Goal: Navigation & Orientation: Find specific page/section

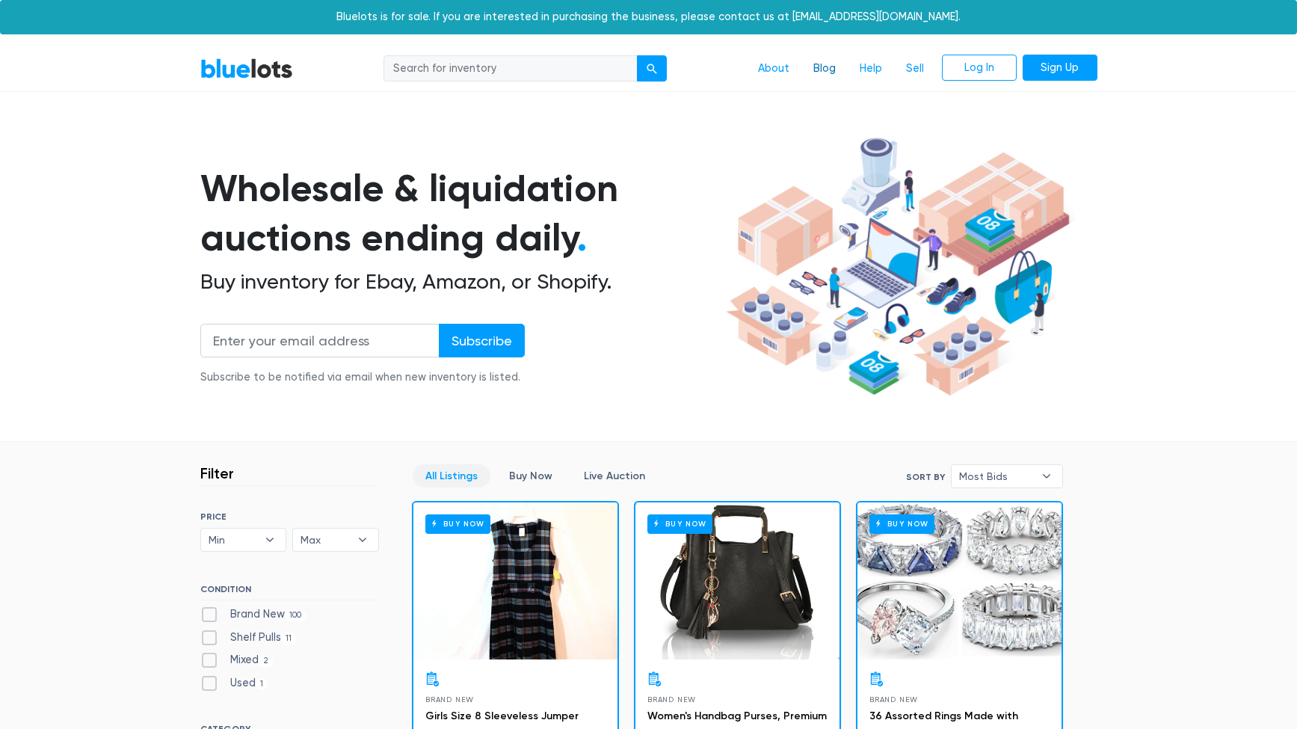
click at [801, 70] on link "Blog" at bounding box center [824, 69] width 46 height 28
click at [777, 69] on link "About" at bounding box center [773, 69] width 55 height 28
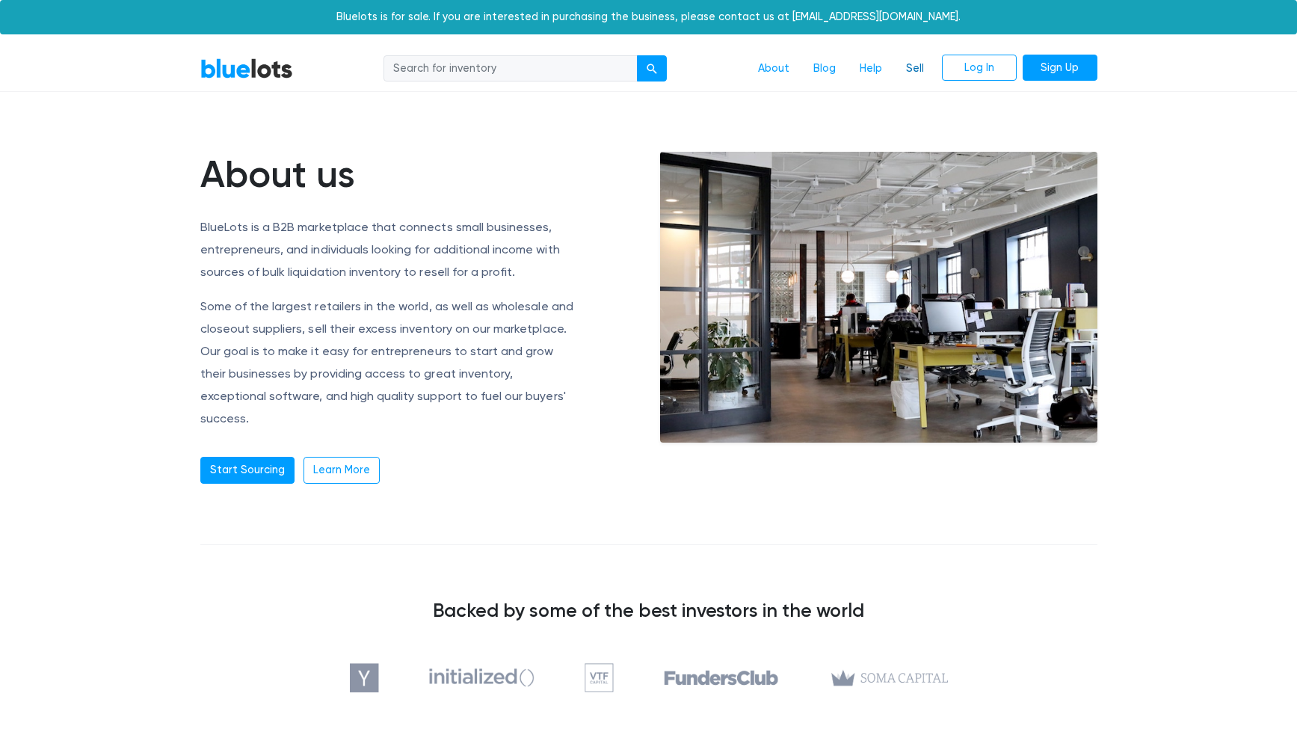
click at [912, 68] on link "Sell" at bounding box center [915, 69] width 42 height 28
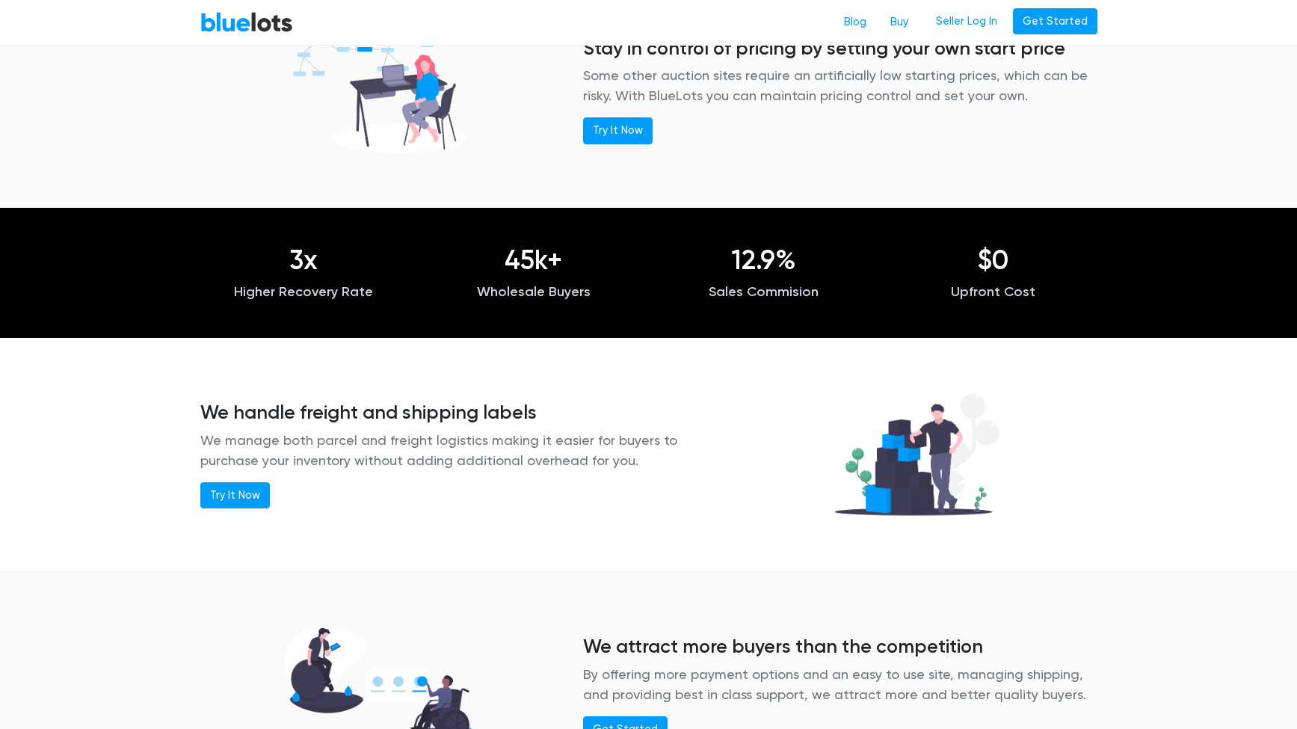
scroll to position [1849, 0]
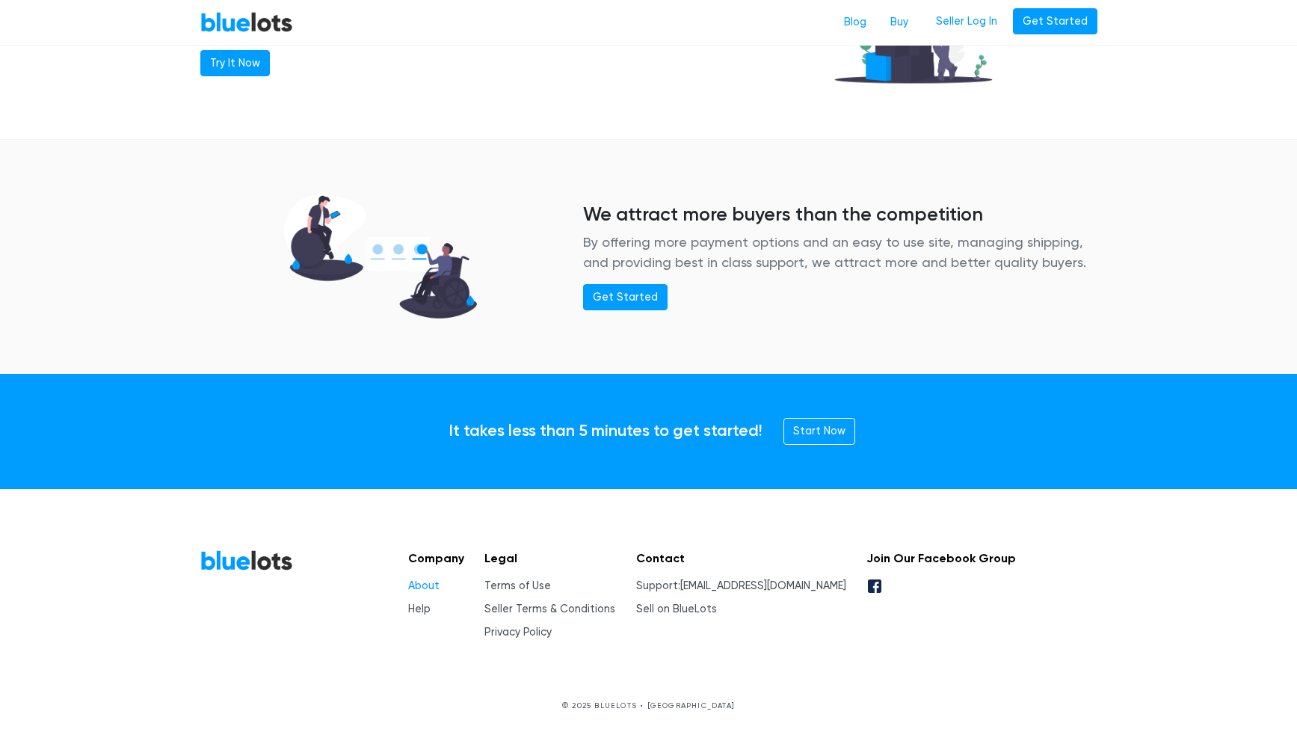
click at [435, 586] on link "About" at bounding box center [423, 585] width 31 height 13
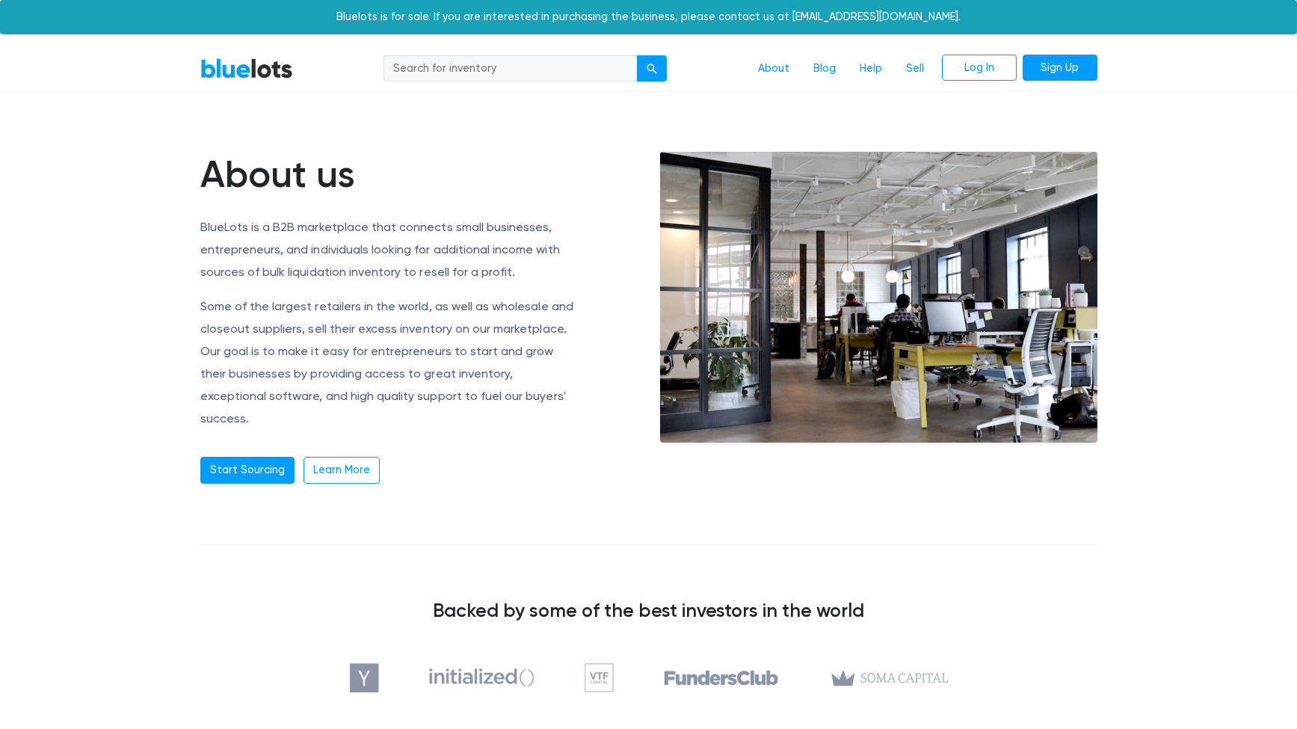
scroll to position [939, 0]
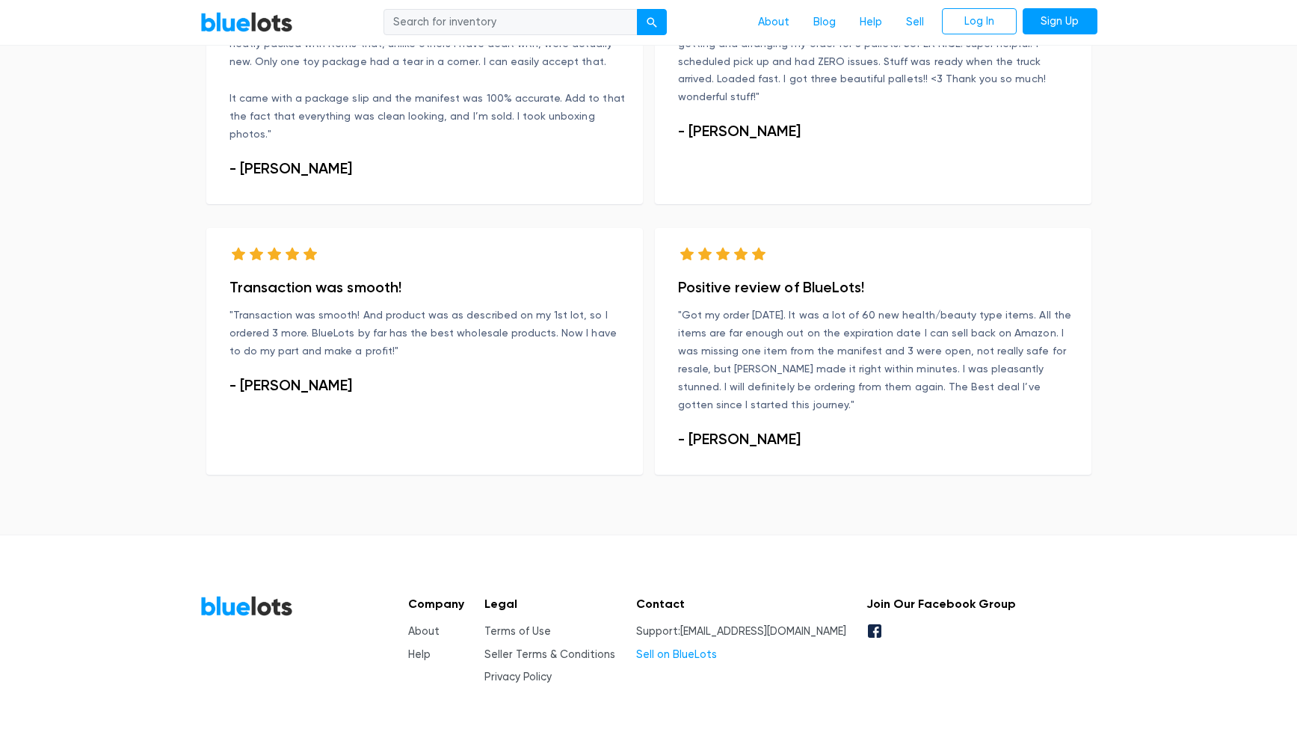
click at [717, 648] on link "Sell on BlueLots" at bounding box center [676, 654] width 81 height 13
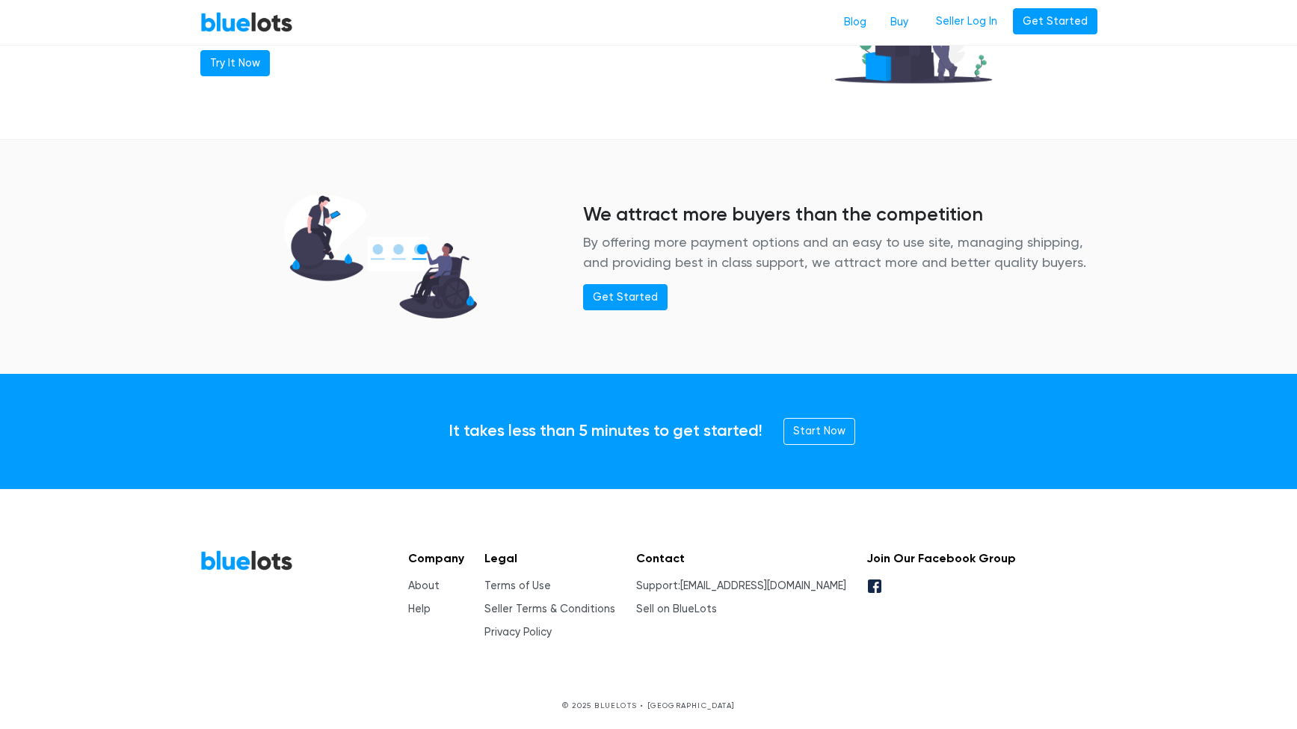
scroll to position [614, 0]
